Goal: Transaction & Acquisition: Purchase product/service

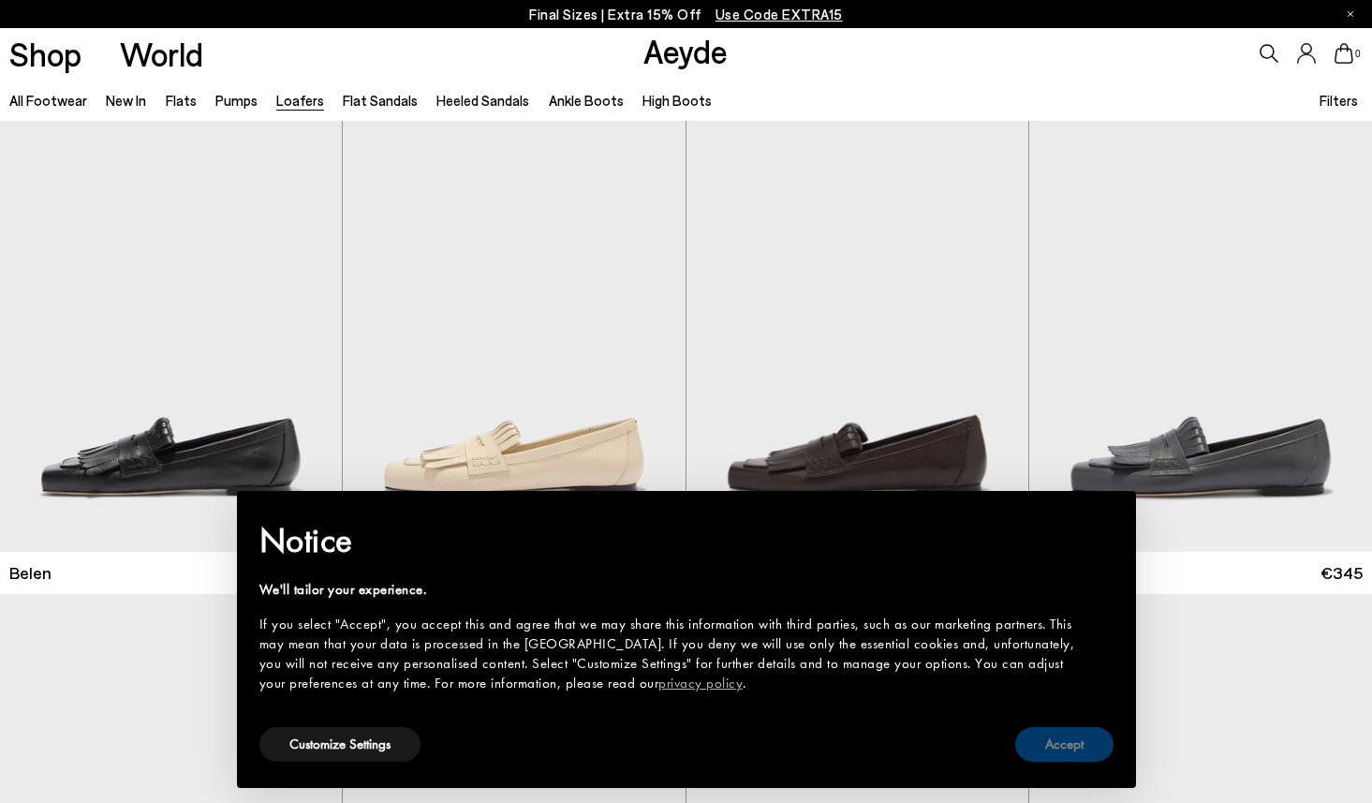
click at [1080, 742] on button "Accept" at bounding box center [1065, 744] width 98 height 35
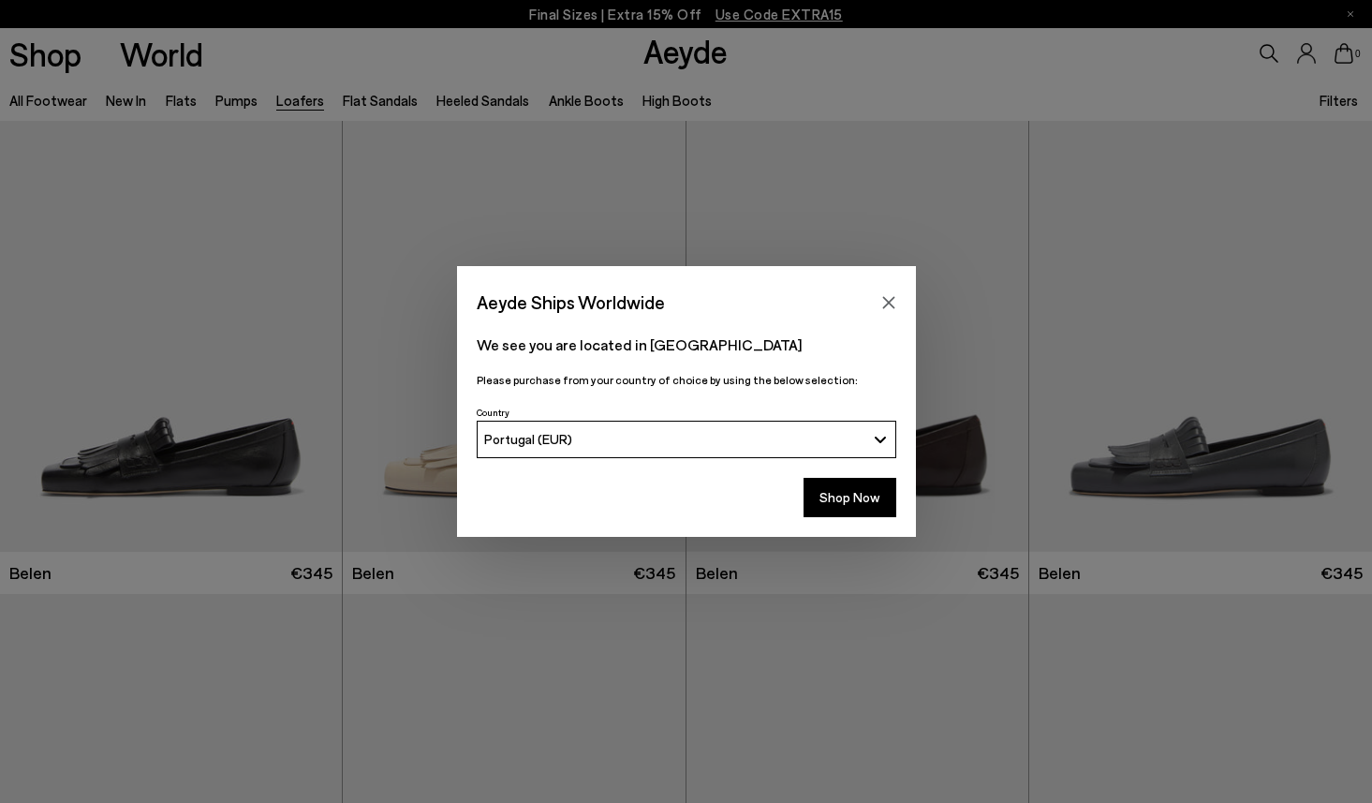
click at [787, 434] on div "Portugal (EUR)" at bounding box center [674, 439] width 381 height 16
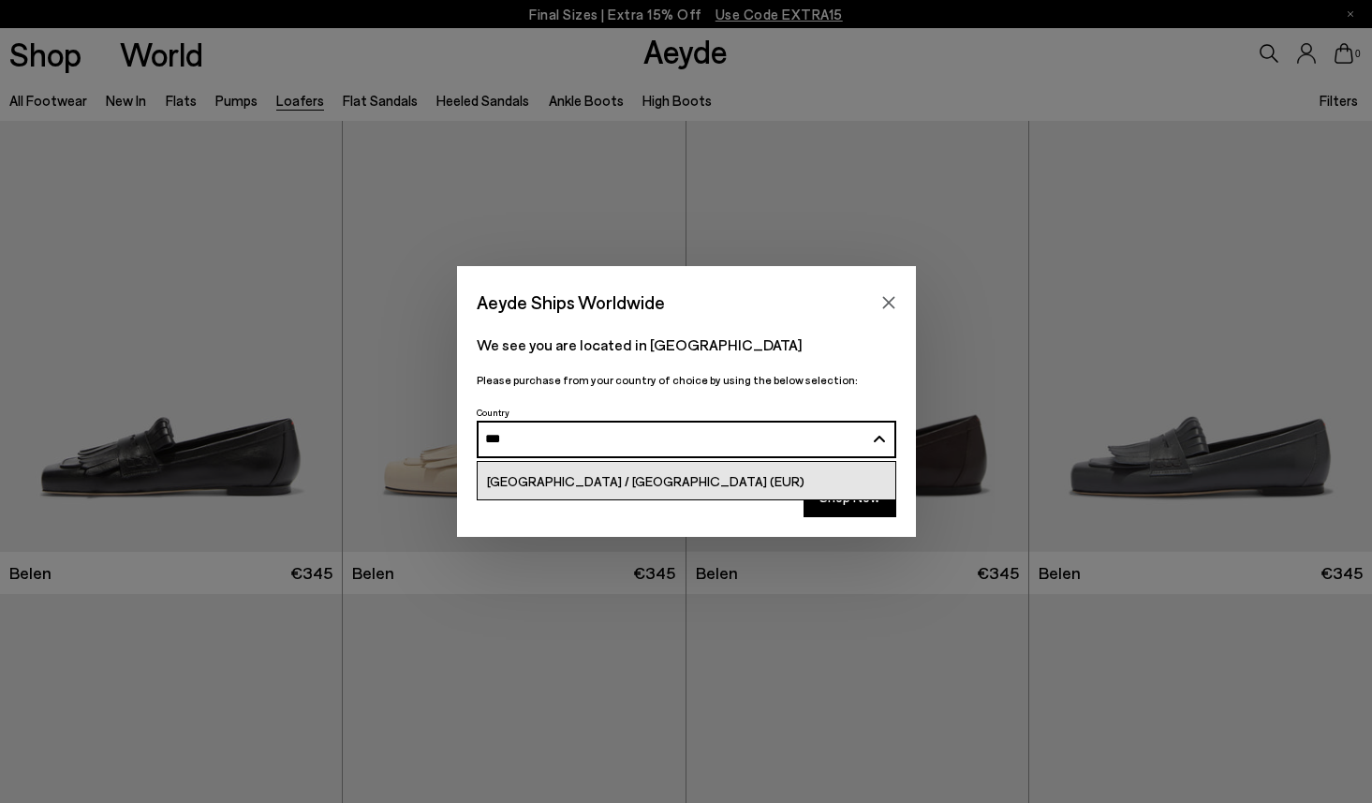
type input "***"
click at [732, 483] on link "[GEOGRAPHIC_DATA] / [GEOGRAPHIC_DATA] (EUR)" at bounding box center [687, 480] width 418 height 37
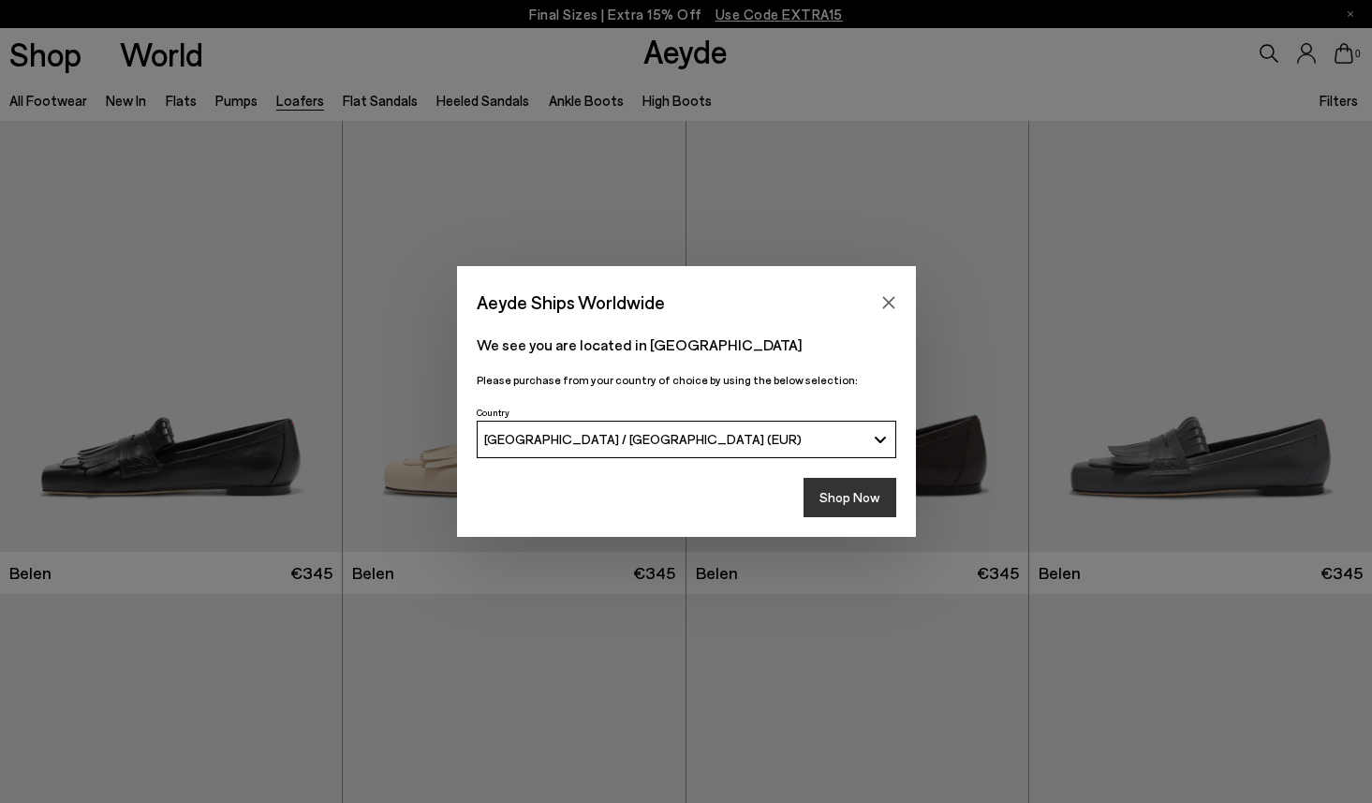
click at [870, 497] on button "Shop Now" at bounding box center [850, 497] width 93 height 39
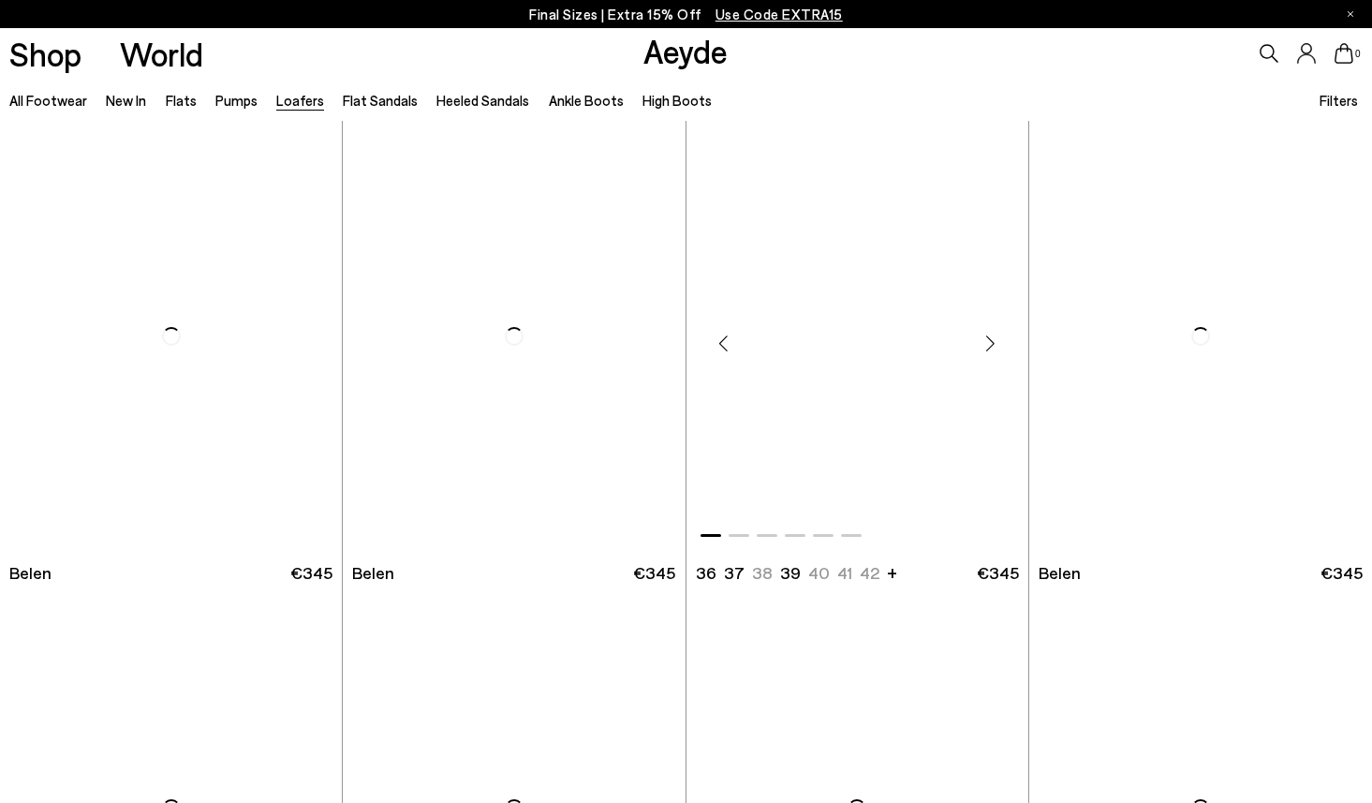
click at [885, 440] on img "1 / 6" at bounding box center [858, 336] width 342 height 430
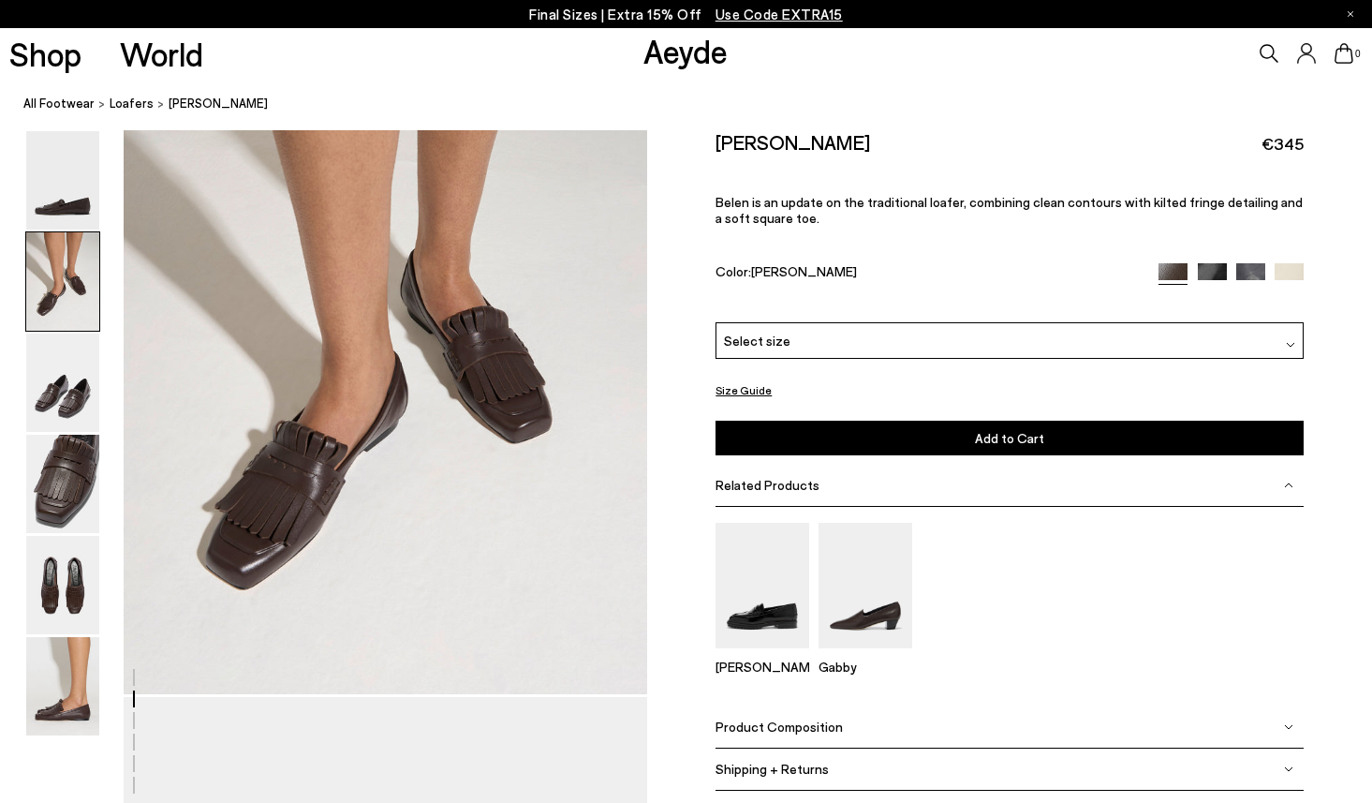
scroll to position [849, 0]
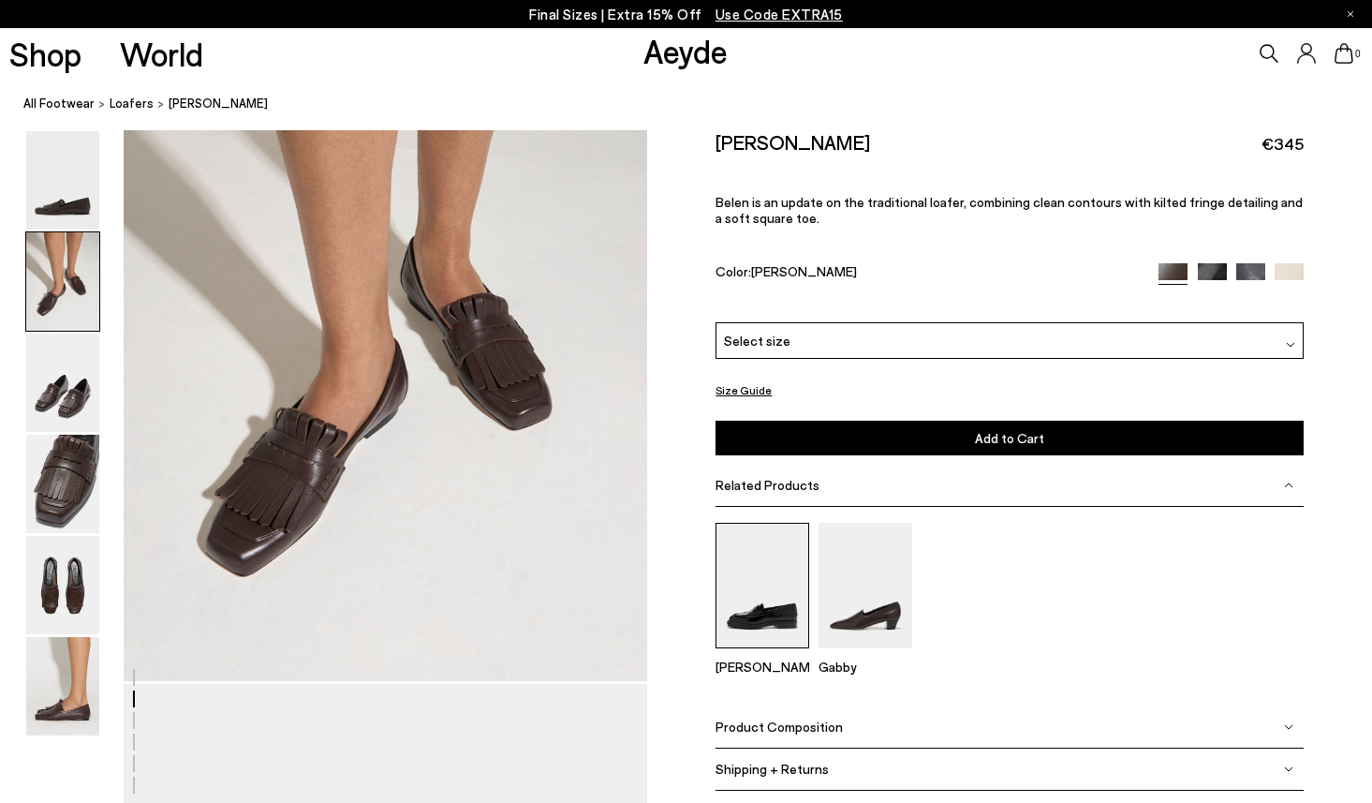
click at [775, 572] on img at bounding box center [763, 585] width 94 height 125
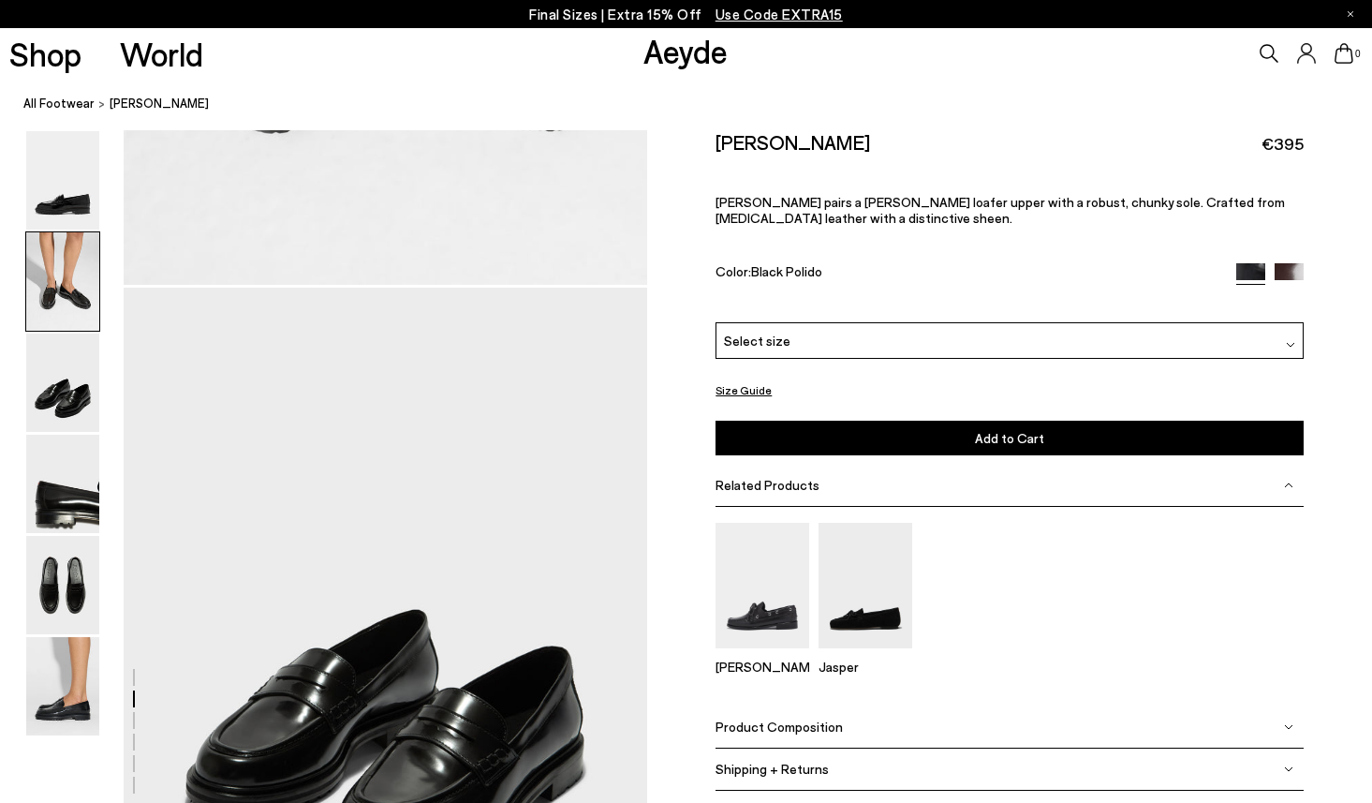
scroll to position [1255, 0]
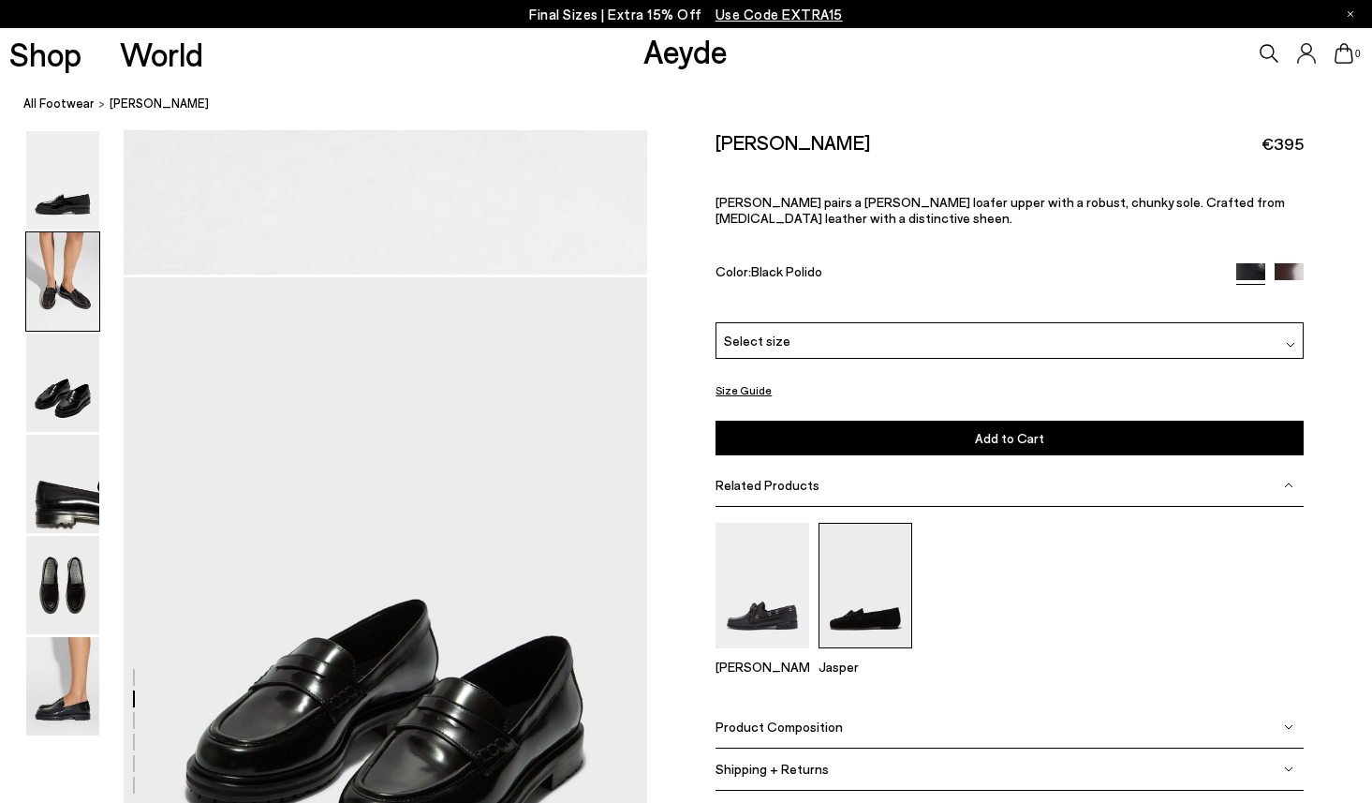
click at [867, 541] on img at bounding box center [866, 585] width 94 height 125
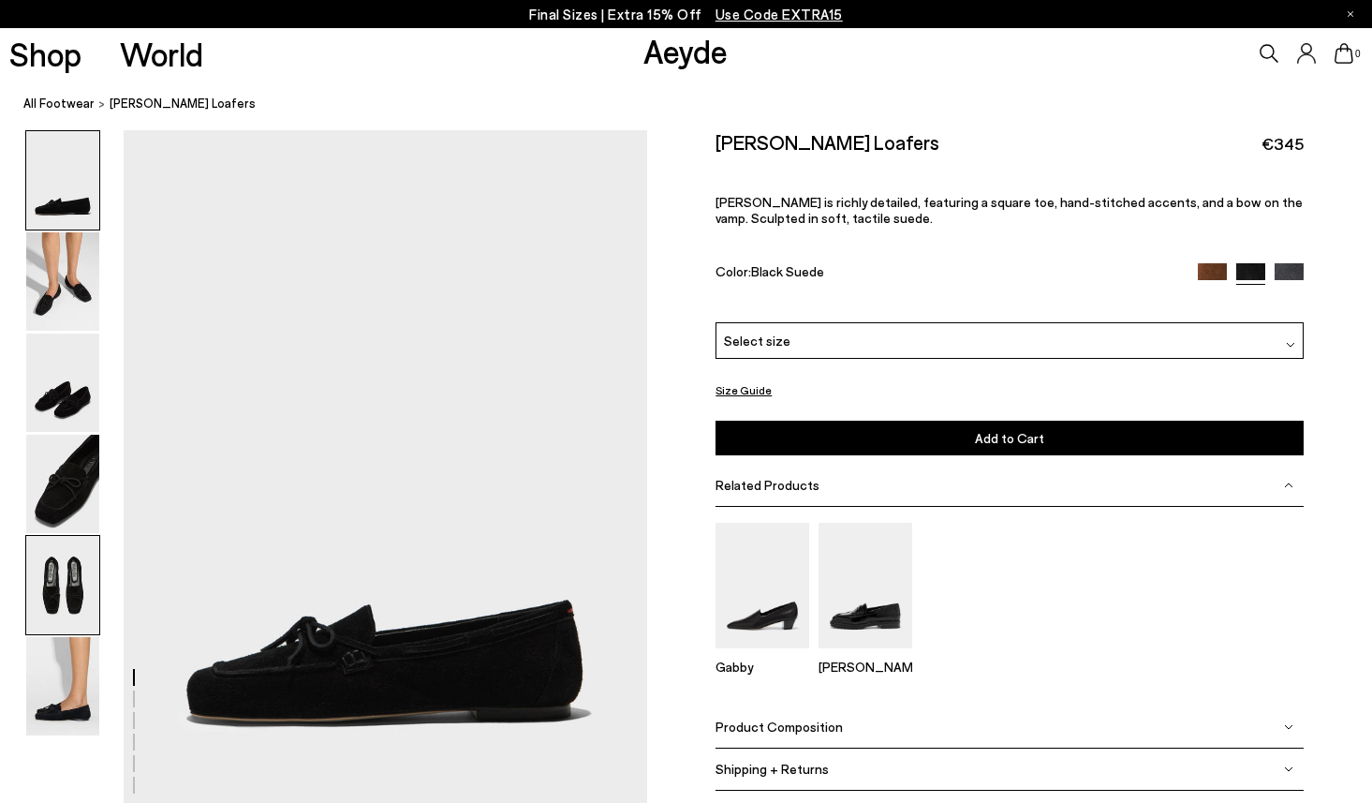
click at [39, 603] on img at bounding box center [62, 585] width 73 height 98
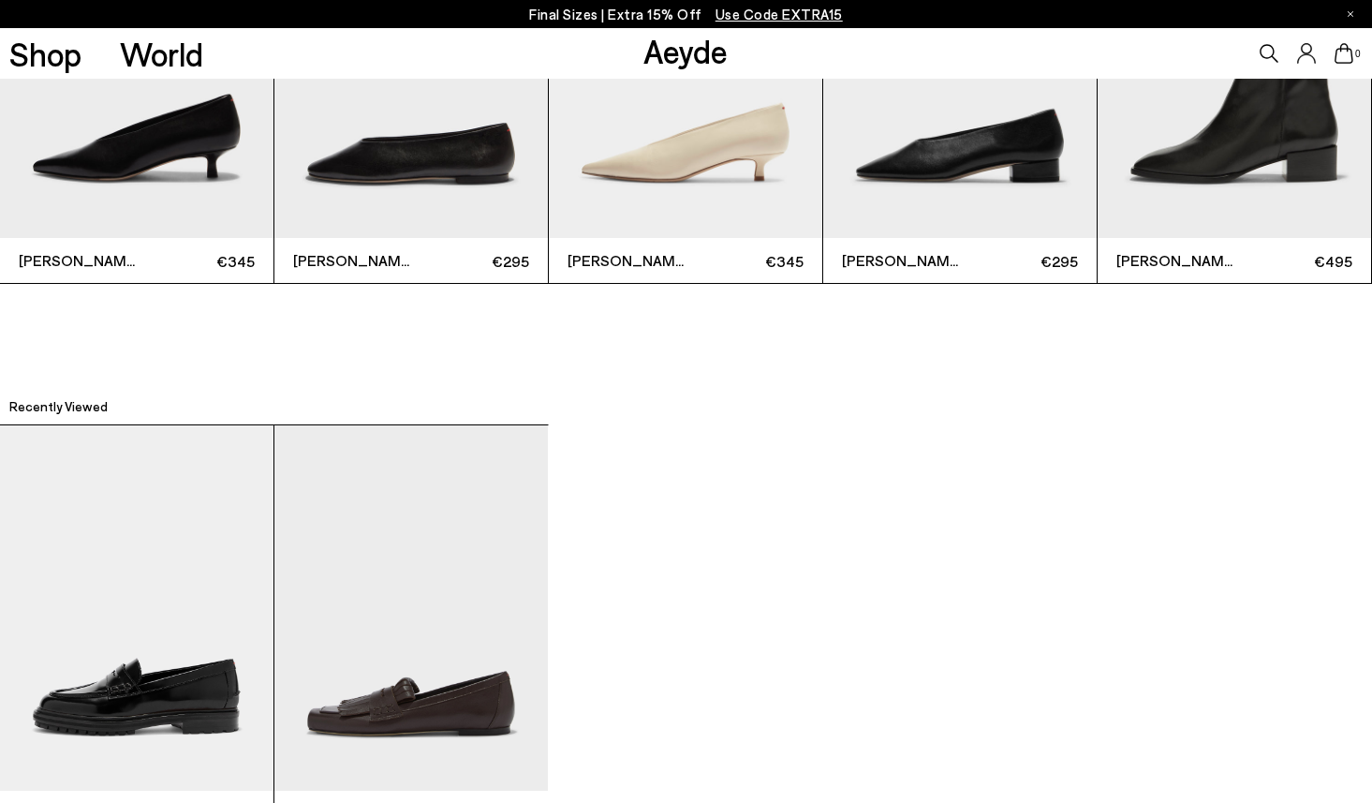
scroll to position [4538, 0]
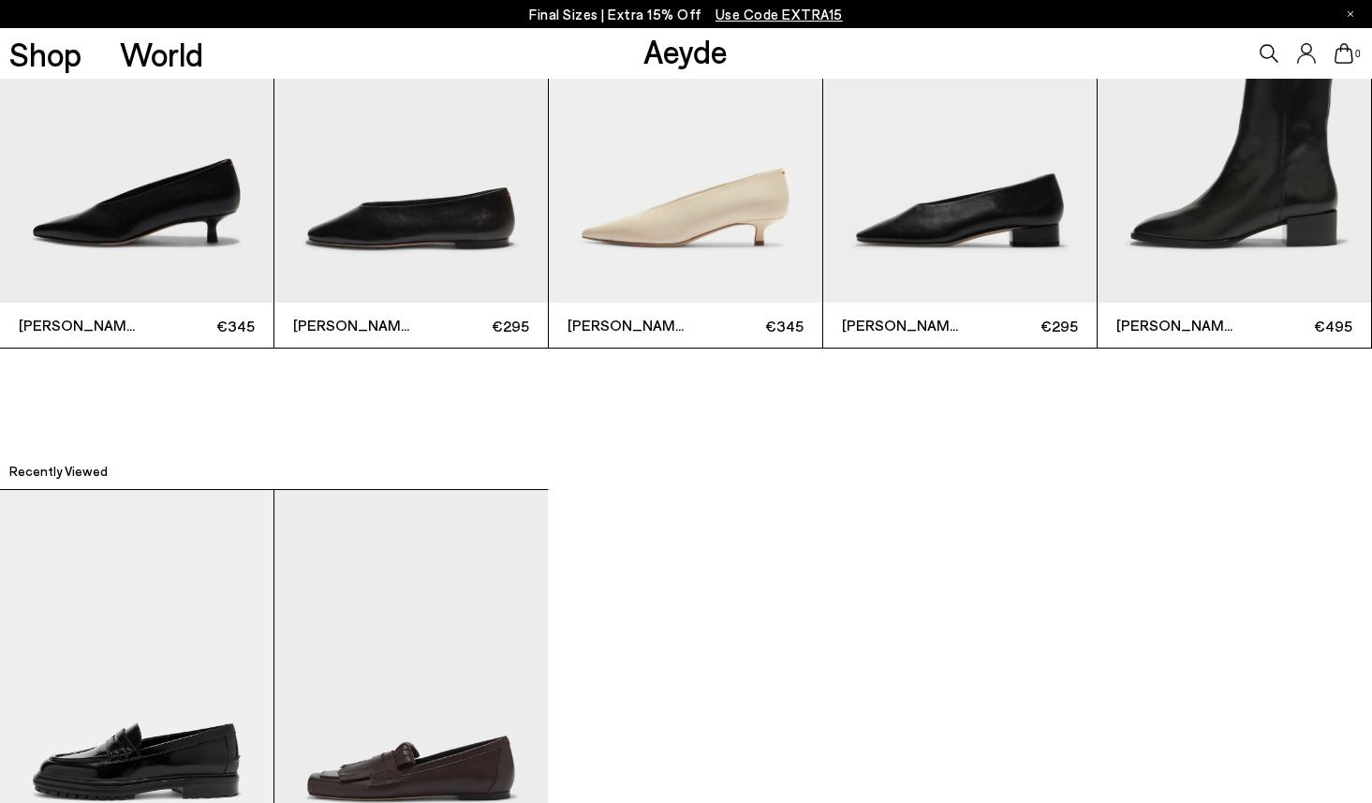
click at [505, 756] on img "2 / 2" at bounding box center [411, 672] width 274 height 364
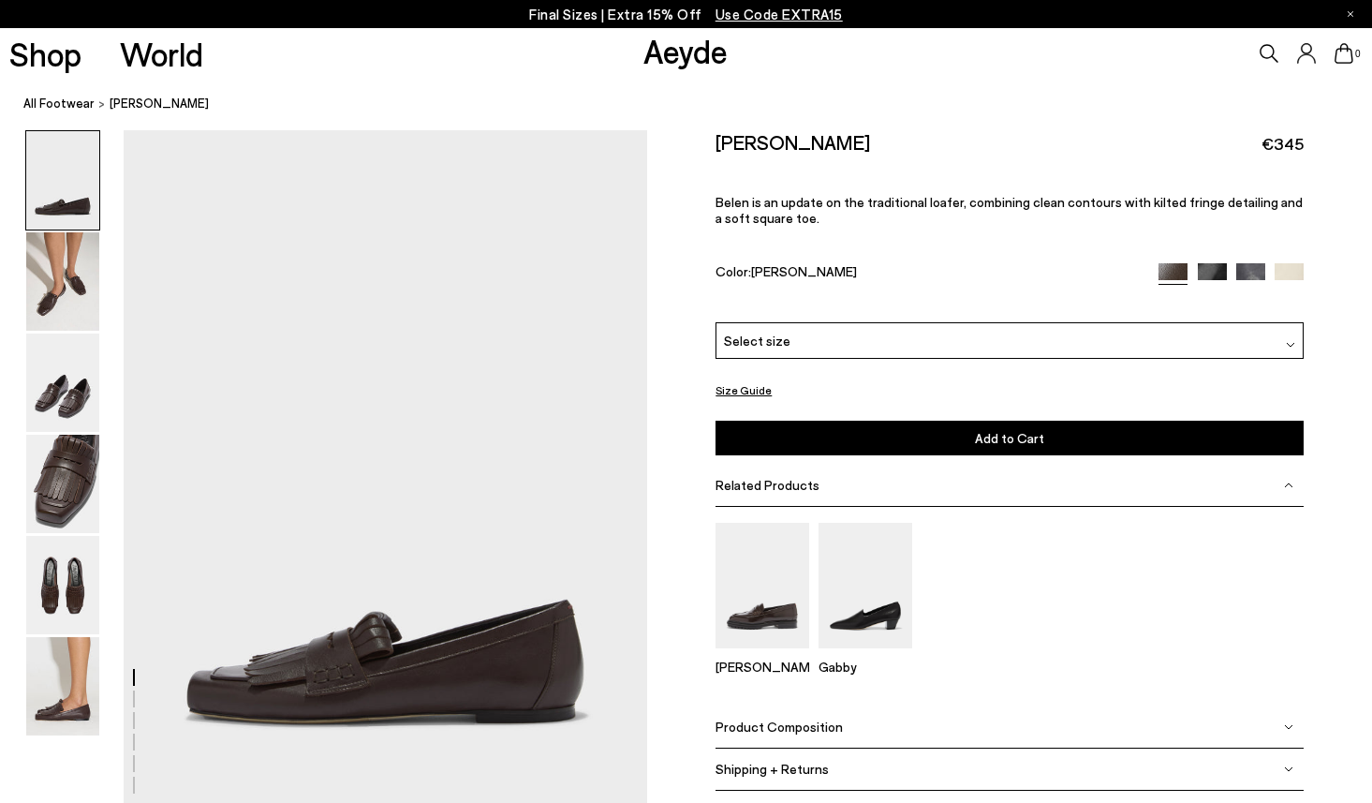
click at [1222, 263] on img at bounding box center [1212, 277] width 29 height 29
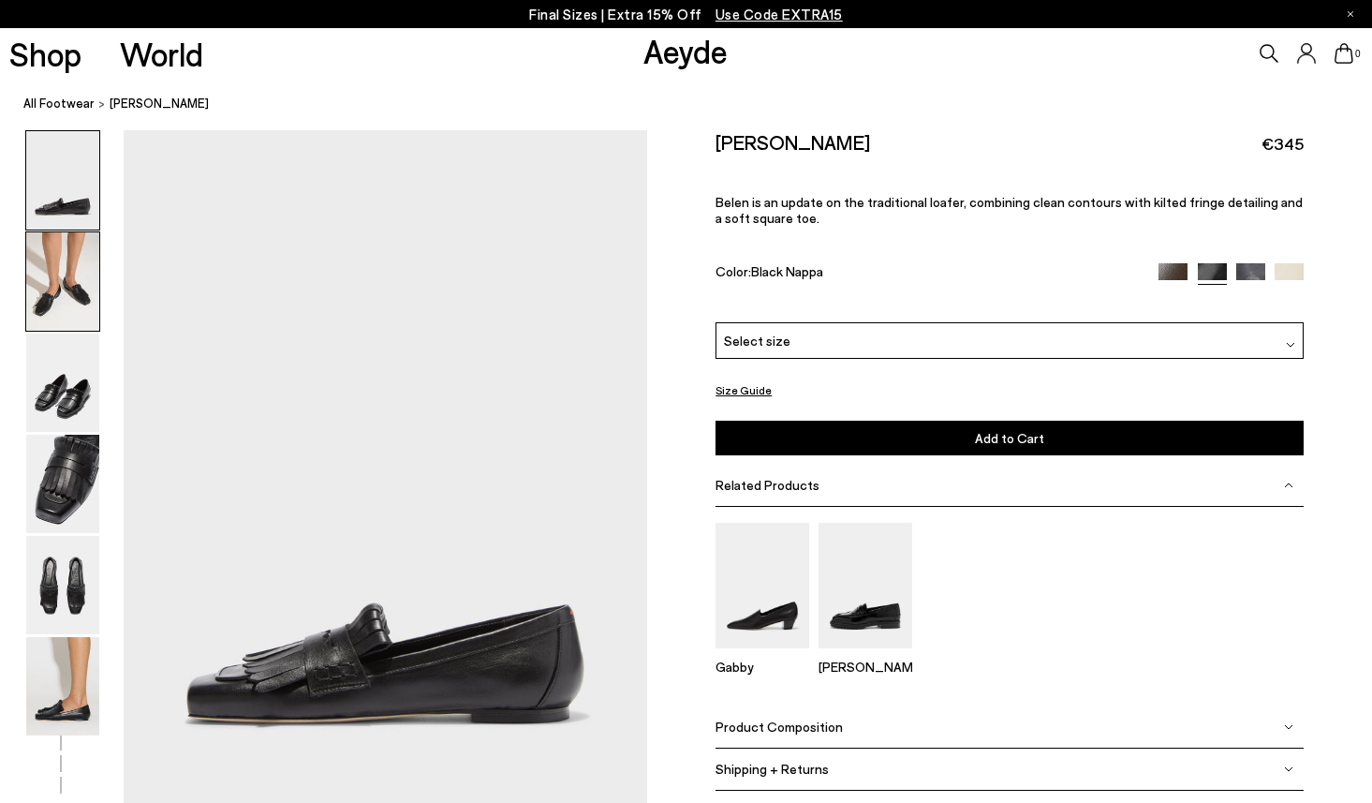
click at [55, 283] on img at bounding box center [62, 281] width 73 height 98
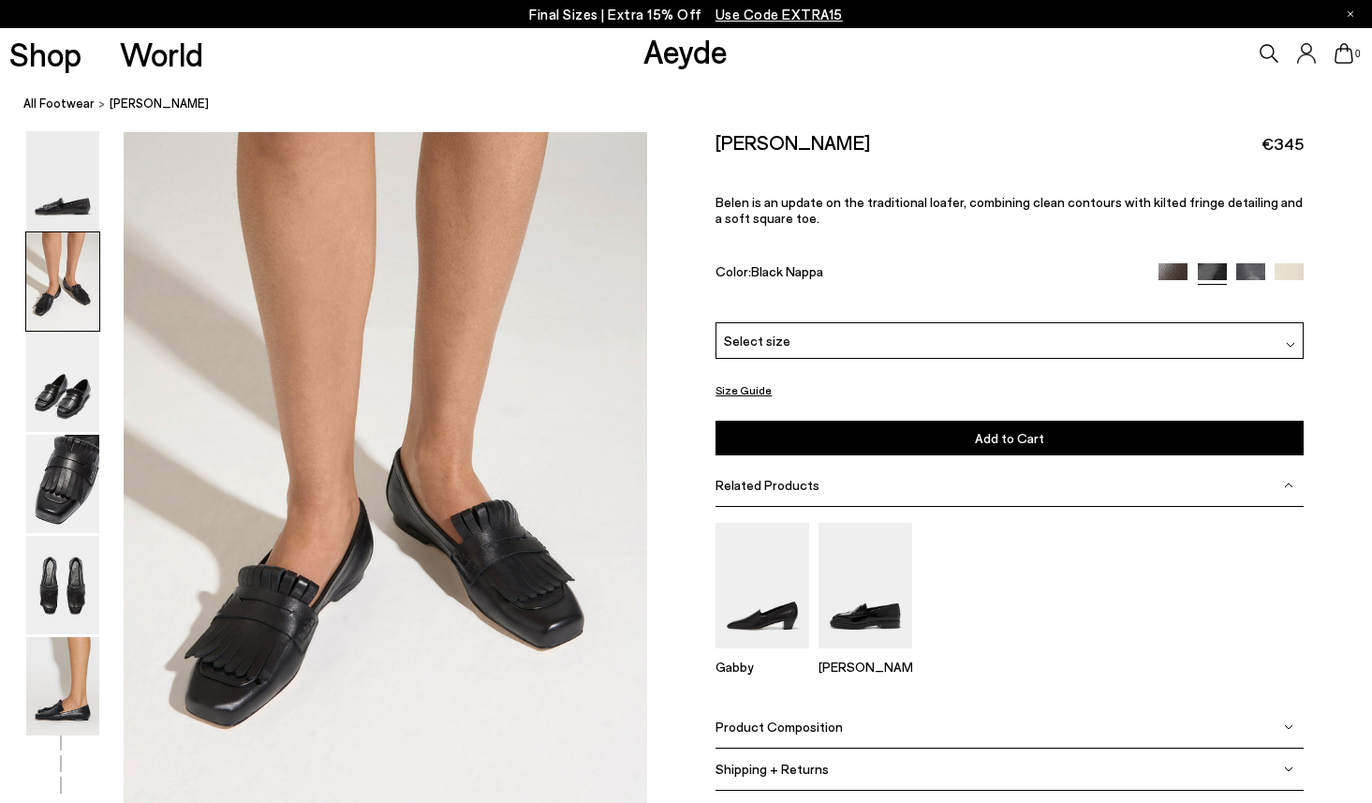
scroll to position [703, 0]
